Goal: Task Accomplishment & Management: Manage account settings

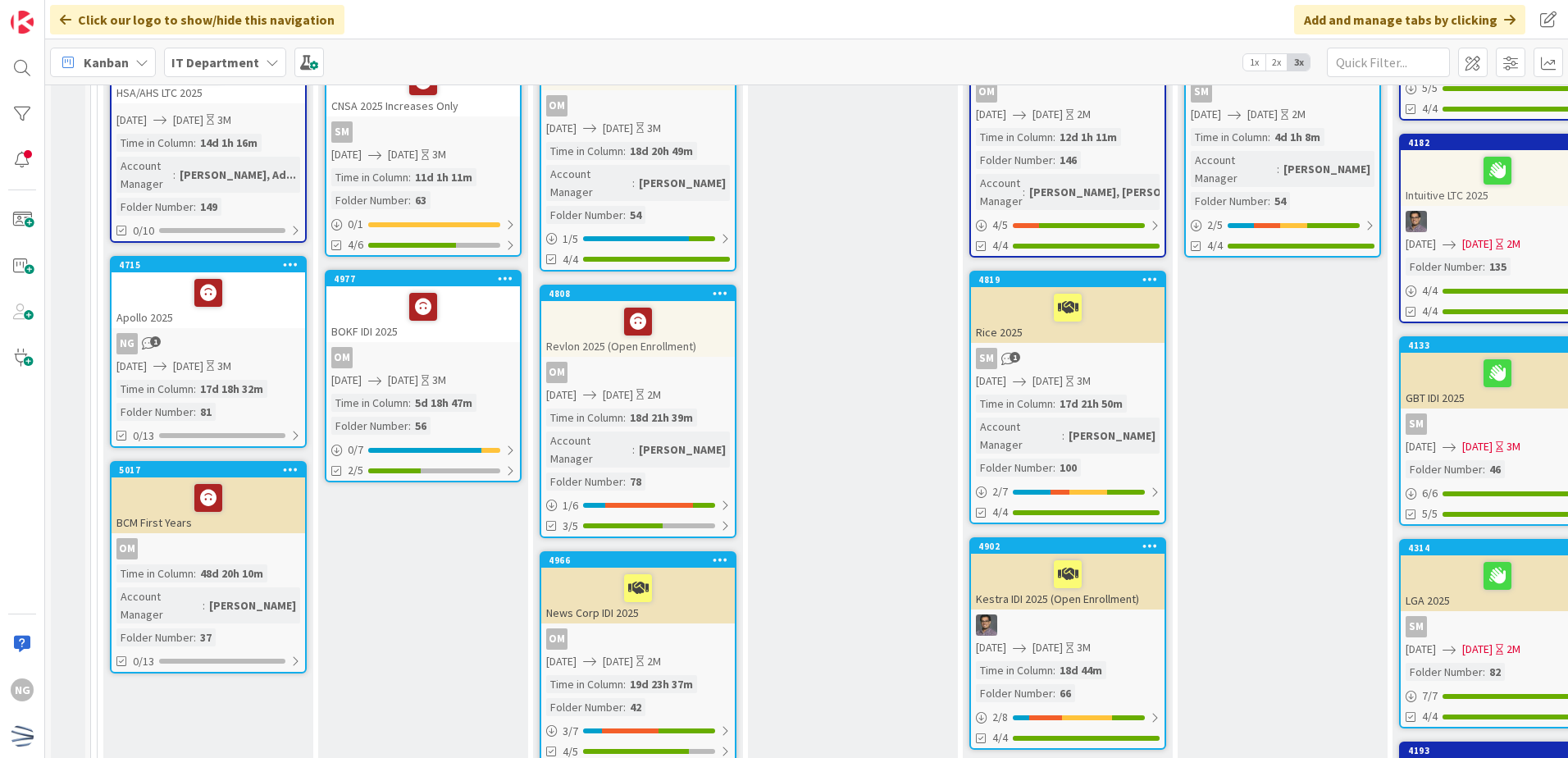
scroll to position [246, 0]
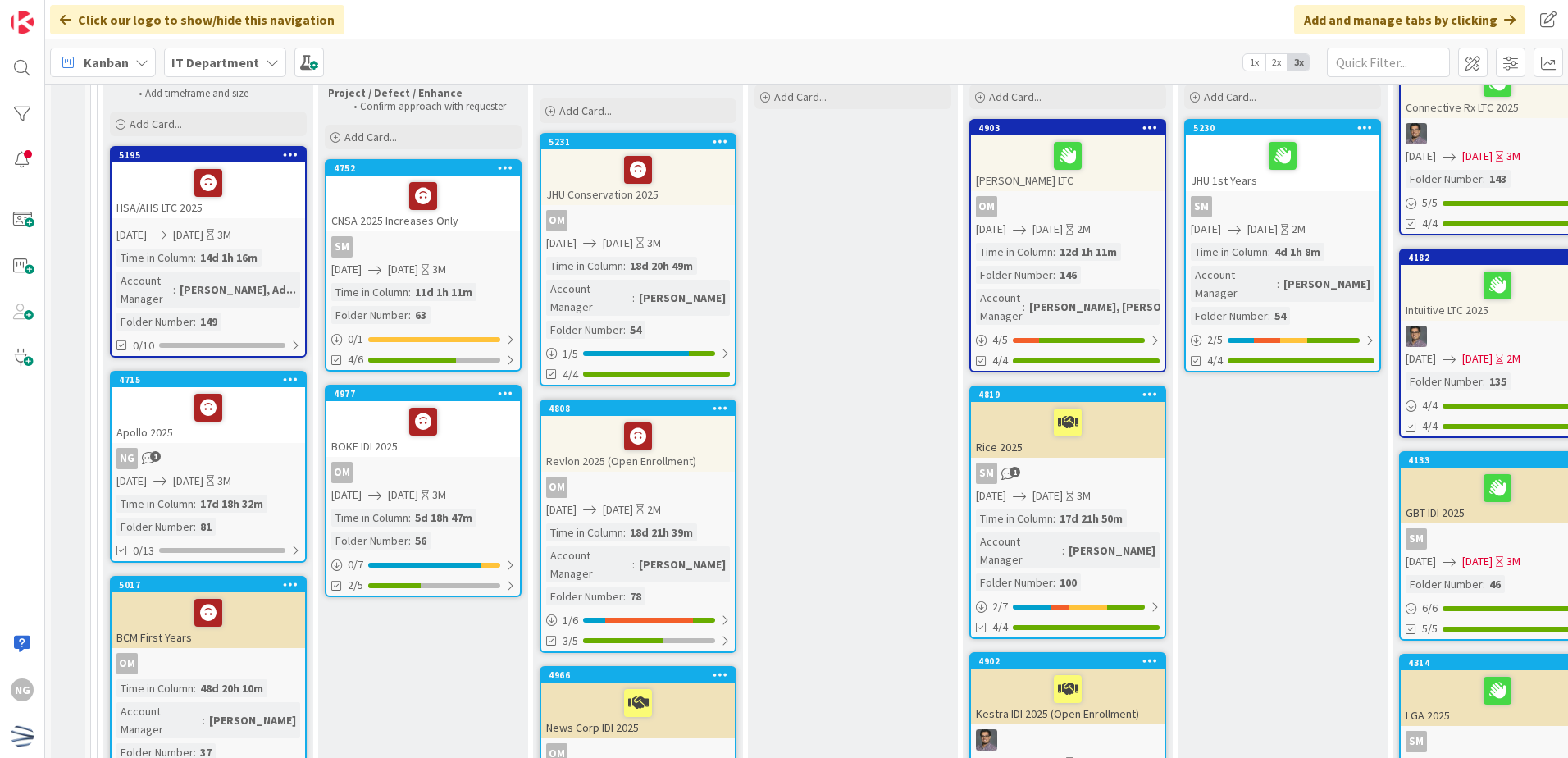
click at [269, 411] on div "Apollo 2025" at bounding box center [208, 415] width 193 height 55
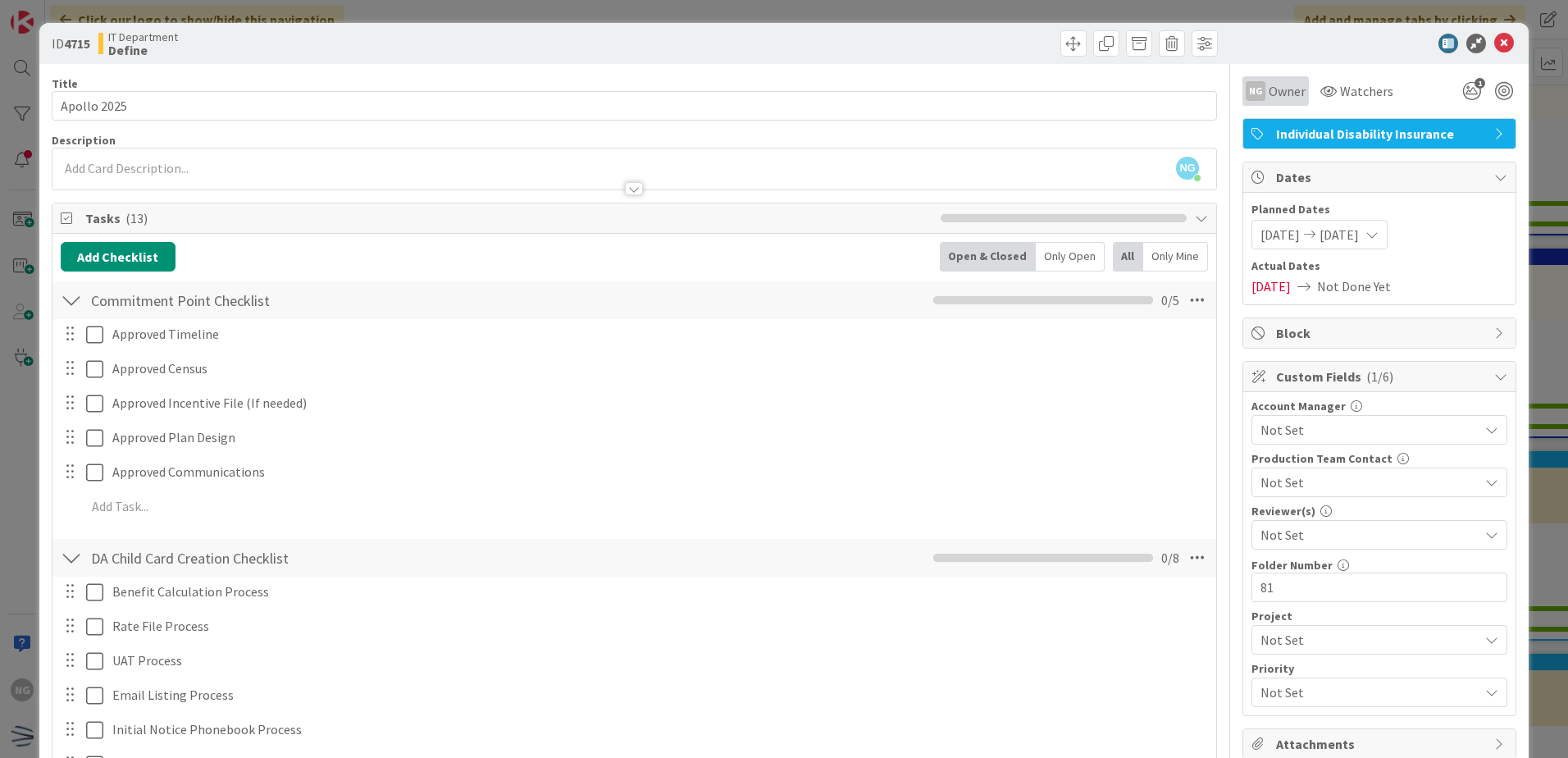
click at [1284, 95] on span "Owner" at bounding box center [1287, 91] width 37 height 20
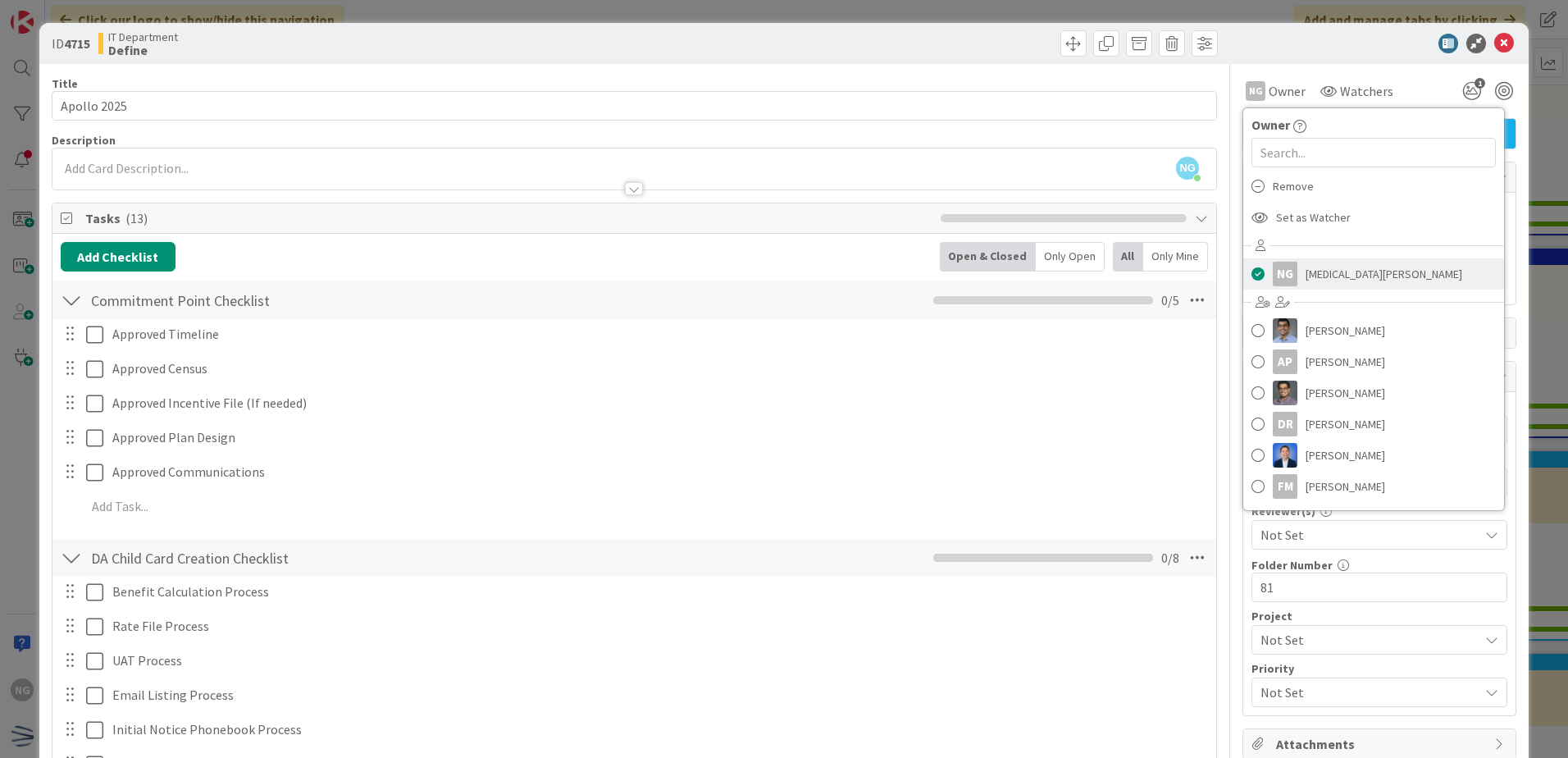
click at [1251, 271] on span at bounding box center [1257, 274] width 13 height 24
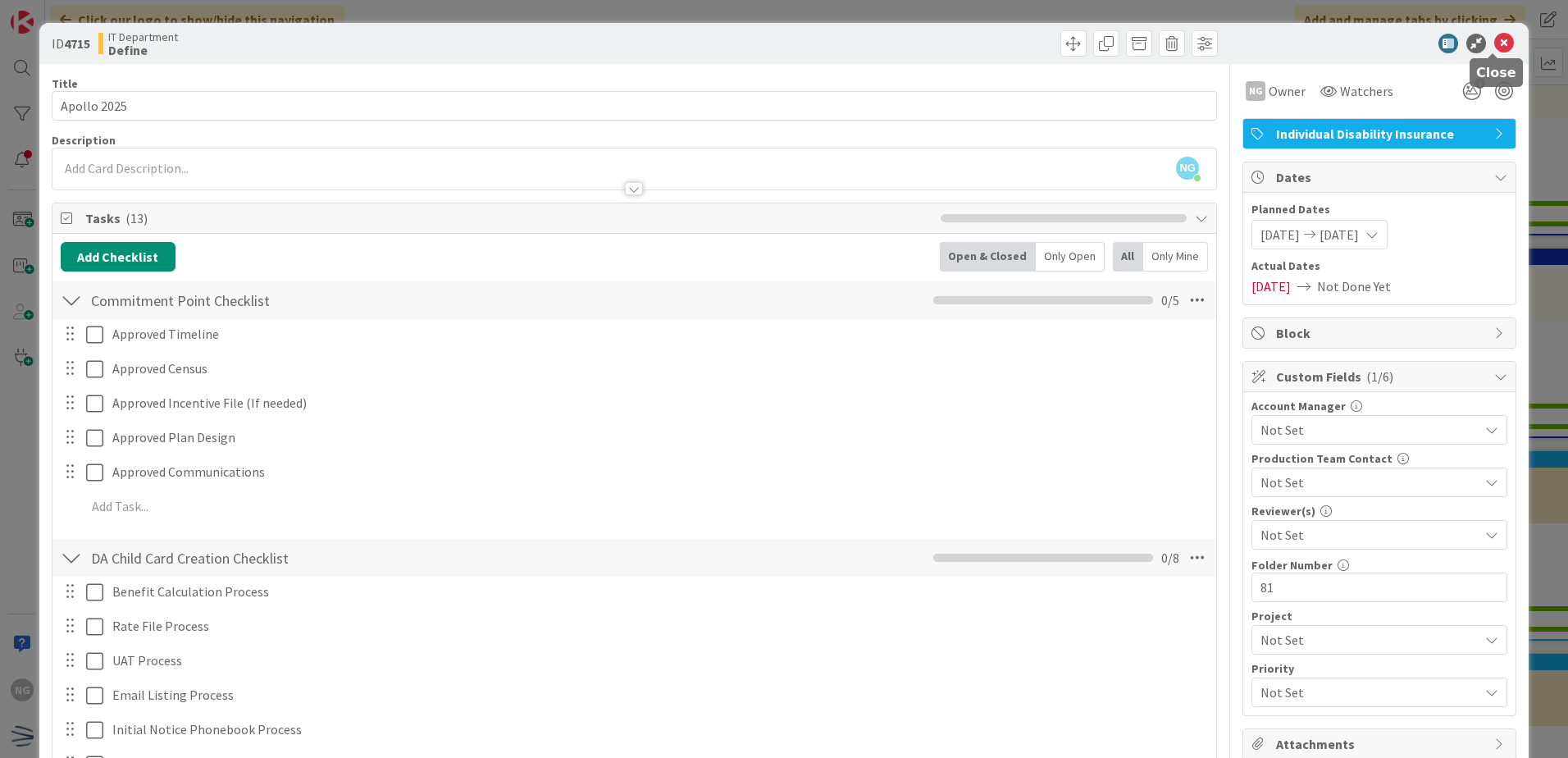
click at [1497, 49] on icon at bounding box center [1503, 43] width 20 height 20
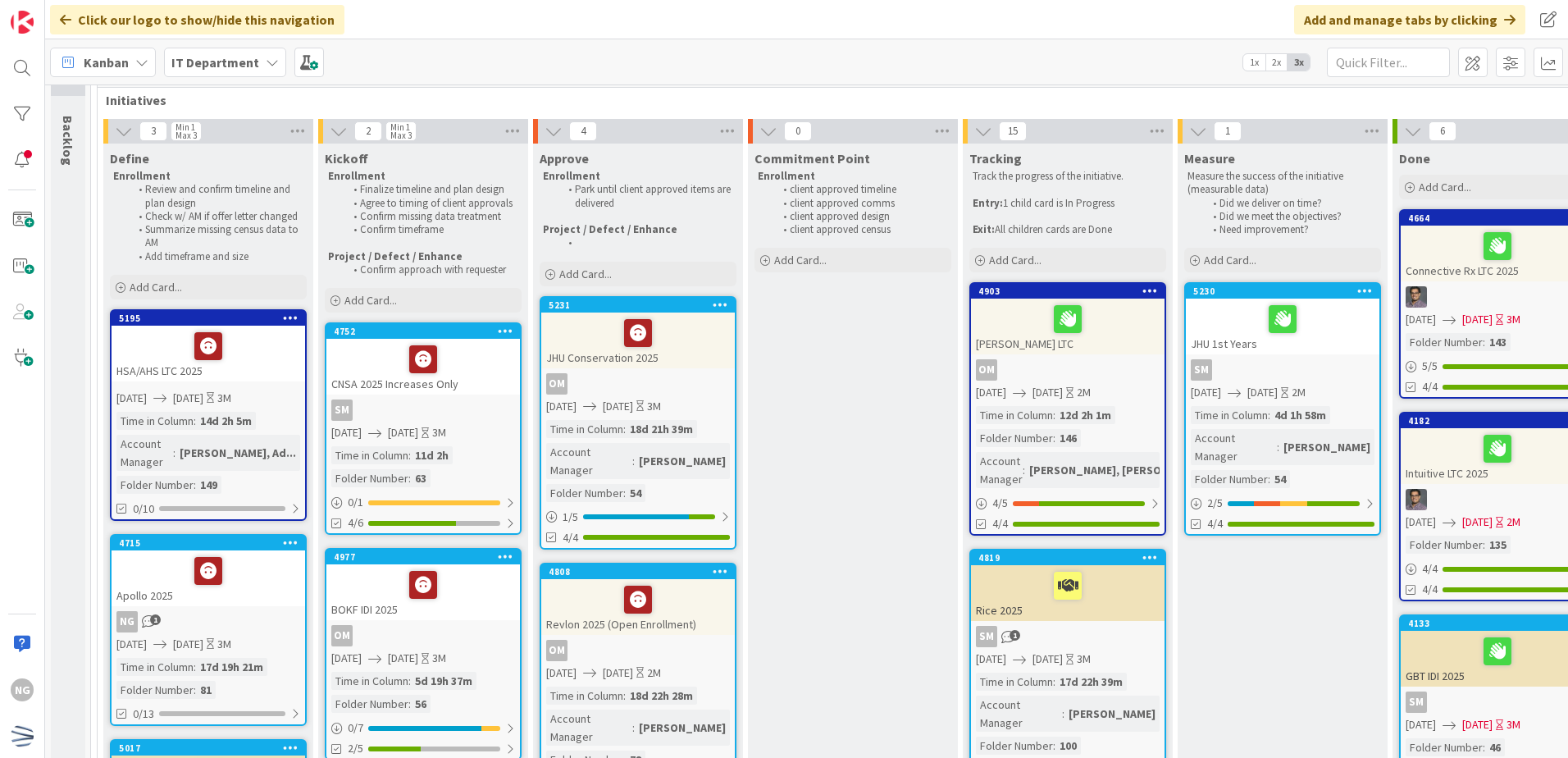
scroll to position [82, 0]
